Goal: Task Accomplishment & Management: Use online tool/utility

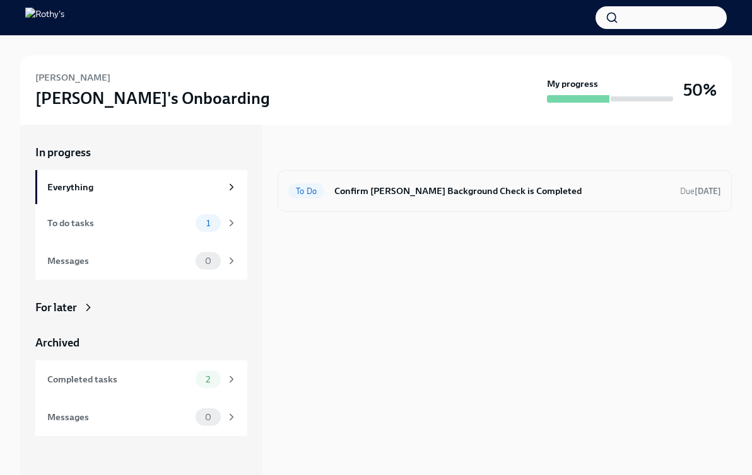
click at [405, 190] on h6 "Confirm [PERSON_NAME] Background Check is Completed" at bounding box center [501, 191] width 335 height 14
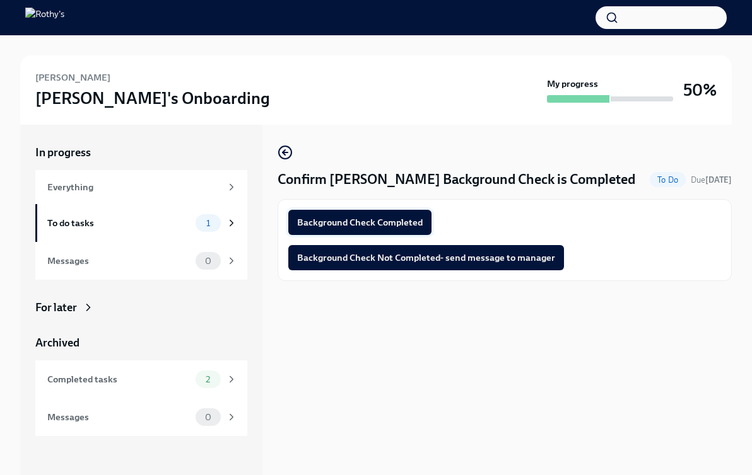
click at [375, 214] on button "Background Check Completed" at bounding box center [359, 222] width 143 height 25
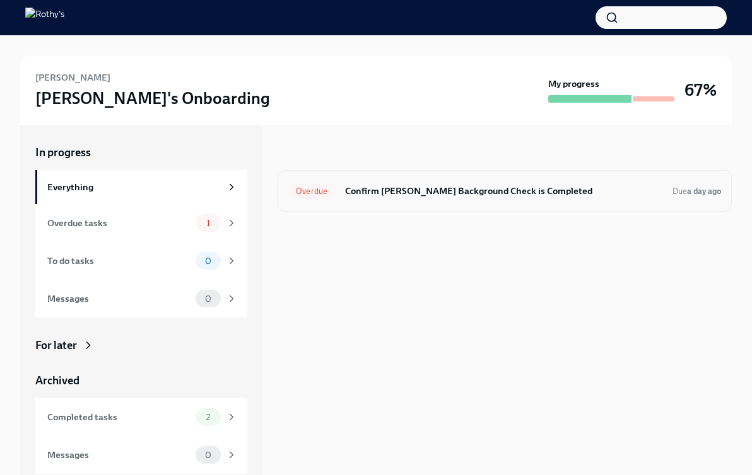
click at [438, 204] on div "Overdue Confirm Claire Menzia's Background Check is Completed Due a day ago" at bounding box center [504, 191] width 454 height 42
click at [428, 193] on h6 "Confirm Claire Menzia's Background Check is Completed" at bounding box center [503, 191] width 317 height 14
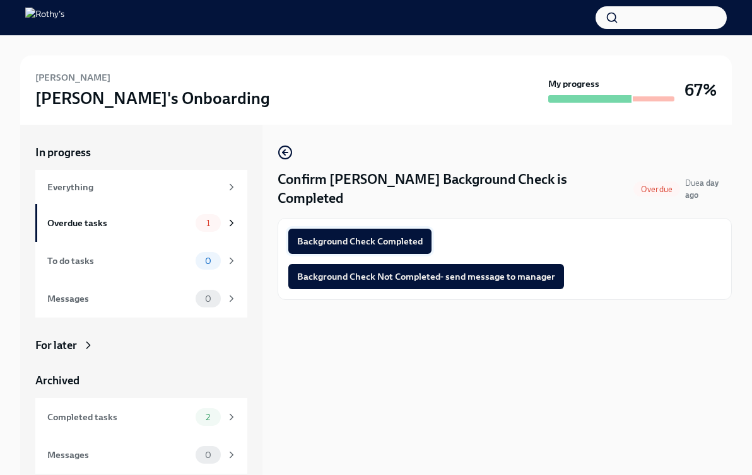
click at [386, 235] on span "Background Check Completed" at bounding box center [359, 241] width 125 height 13
